Goal: Find specific page/section: Find specific page/section

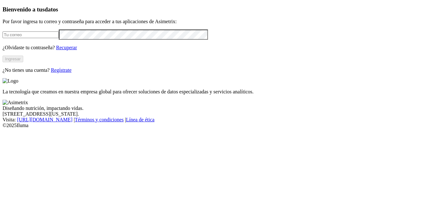
type input "[PERSON_NAME][EMAIL_ADDRESS][PERSON_NAME][DOMAIN_NAME]"
click at [88, 73] on div "Bienvenido a tus datos Por favor ingresa tu correo y contraseña para acceder a …" at bounding box center [222, 39] width 439 height 67
click at [23, 62] on button "Ingresar" at bounding box center [13, 59] width 21 height 7
